Goal: Information Seeking & Learning: Learn about a topic

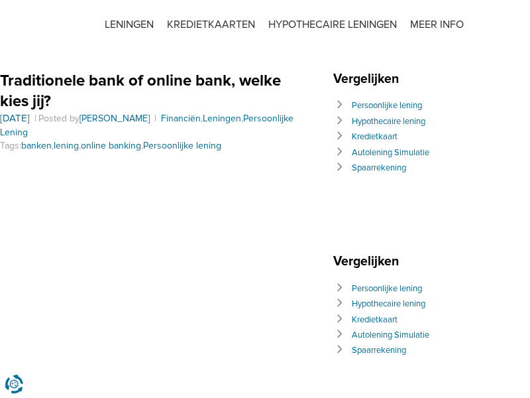
scroll to position [2233, 0]
